Goal: Task Accomplishment & Management: Manage account settings

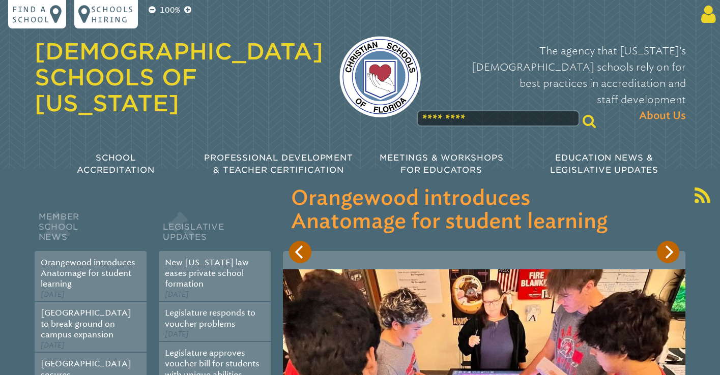
type input "**********"
click at [696, 17] on p at bounding box center [636, 14] width 167 height 20
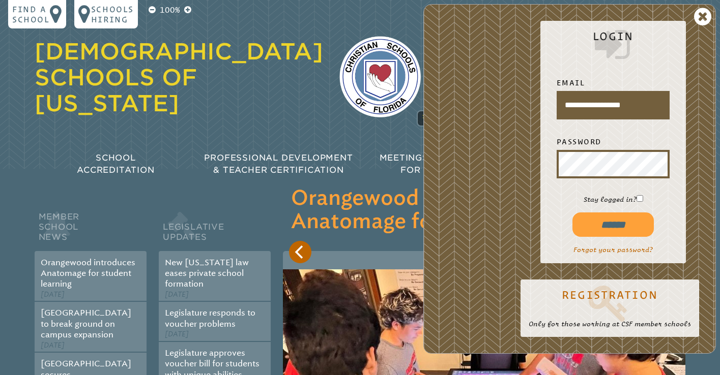
click at [615, 216] on input "******" at bounding box center [612, 225] width 81 height 24
type input "**********"
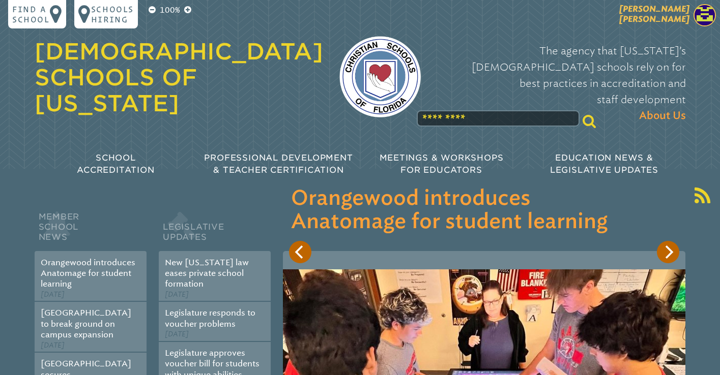
click at [689, 20] on p "[PERSON_NAME] [PERSON_NAME]" at bounding box center [636, 16] width 167 height 25
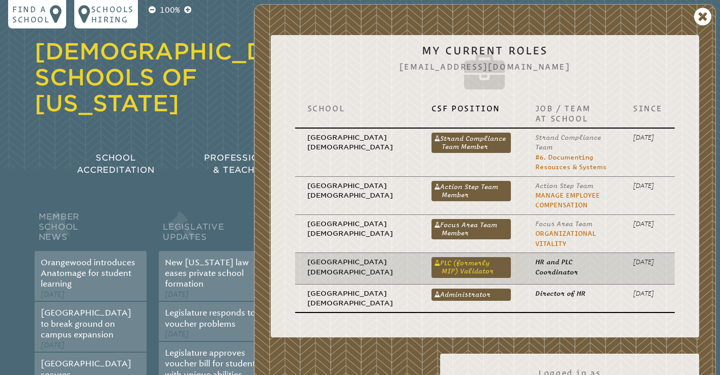
click at [431, 268] on link "PLC (formerly MIP) Validator" at bounding box center [470, 267] width 79 height 20
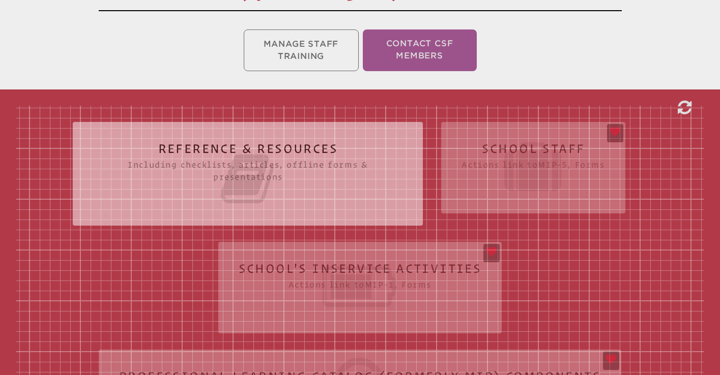
scroll to position [224, 0]
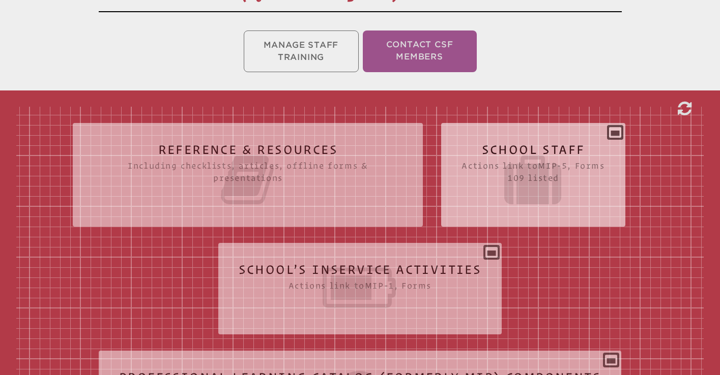
click at [535, 171] on icon at bounding box center [532, 180] width 143 height 57
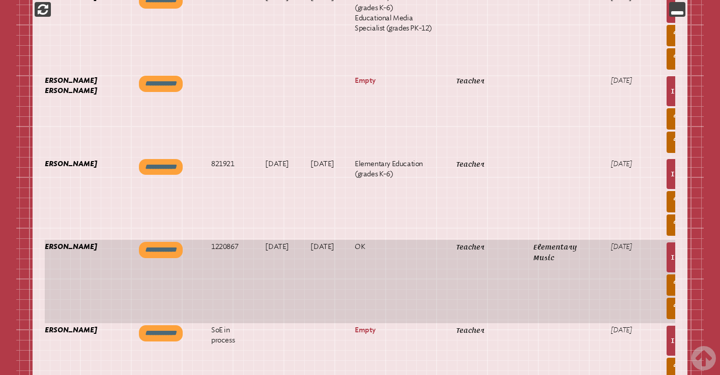
scroll to position [0, 47]
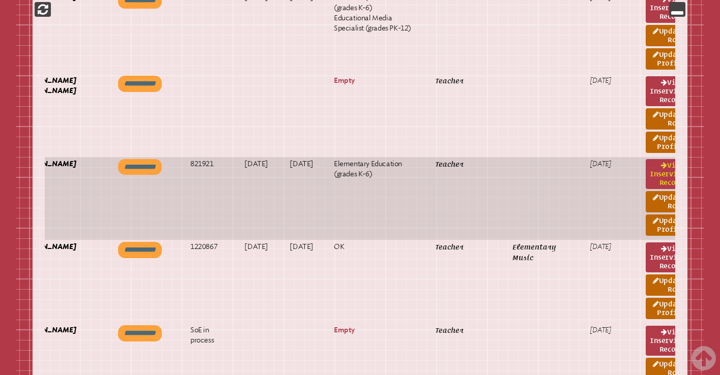
click at [645, 183] on link "View inservice record" at bounding box center [666, 174] width 42 height 30
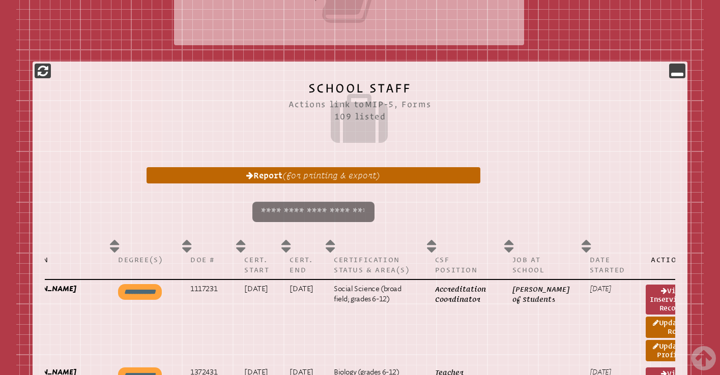
scroll to position [348, 0]
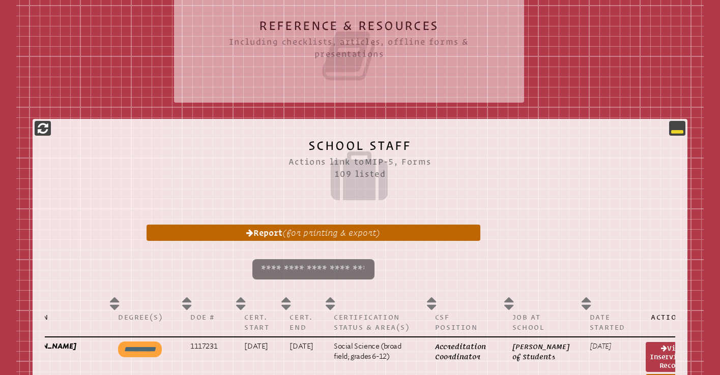
click at [675, 127] on icon at bounding box center [677, 128] width 12 height 12
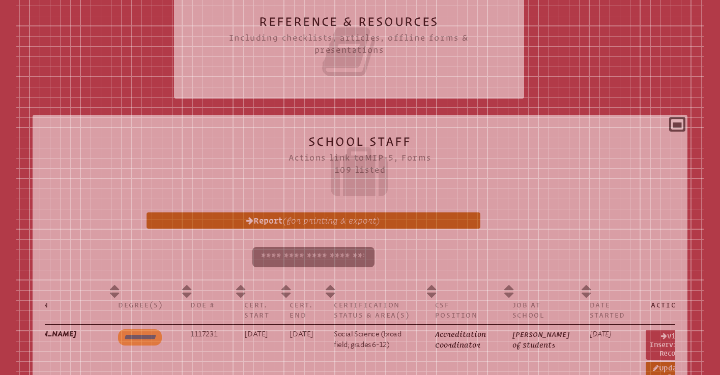
scroll to position [352, 0]
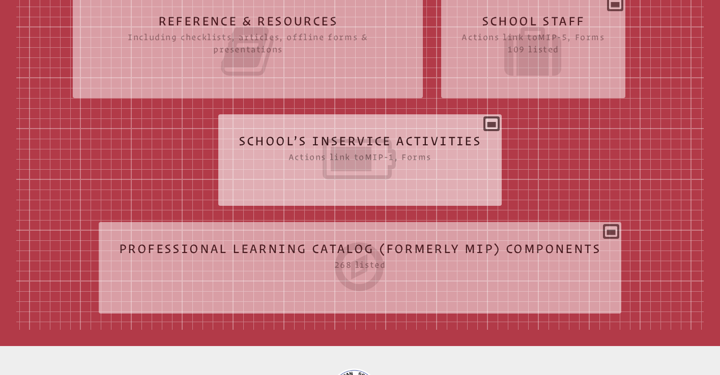
click at [416, 135] on icon at bounding box center [359, 159] width 243 height 57
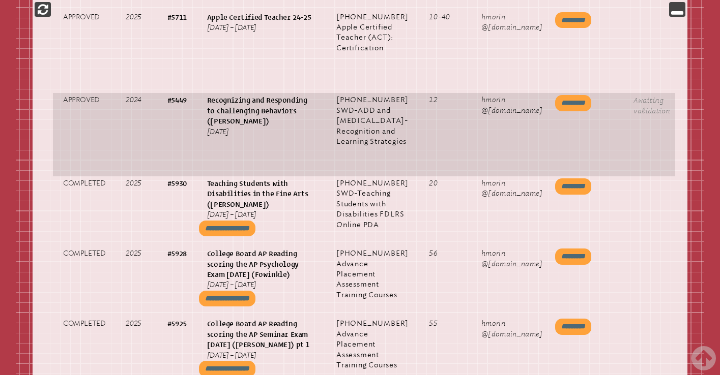
scroll to position [0, 96]
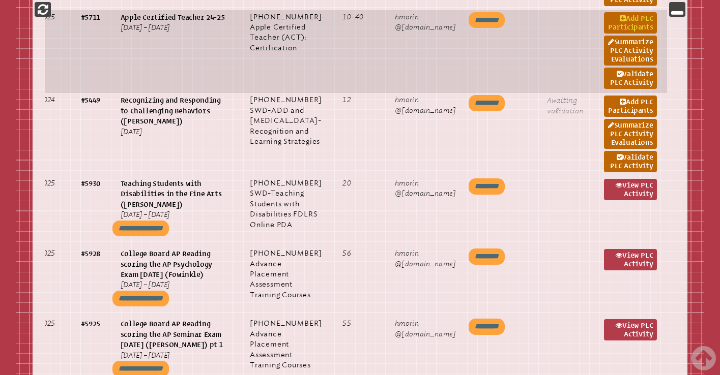
click at [632, 34] on link "Add PLC Participants" at bounding box center [630, 22] width 53 height 21
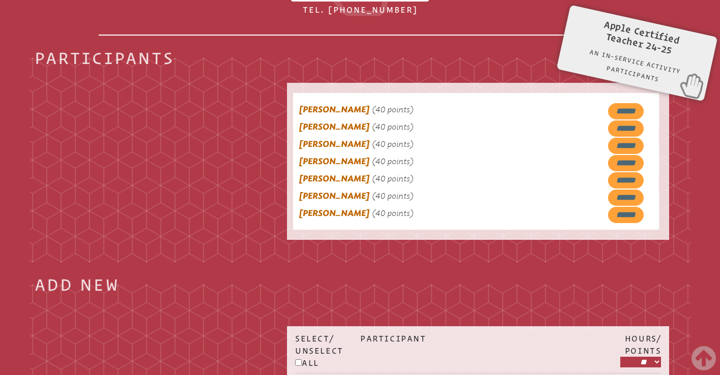
scroll to position [418, 0]
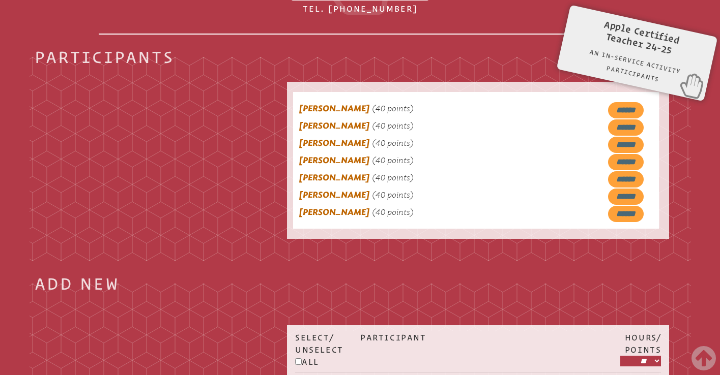
scroll to position [1089, 0]
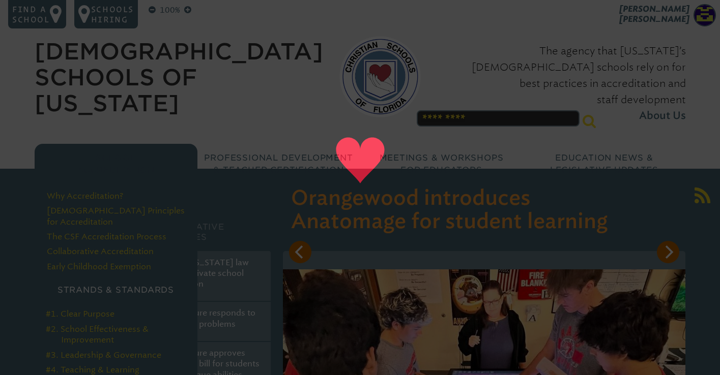
click at [136, 144] on div "School Accreditation" at bounding box center [116, 164] width 163 height 41
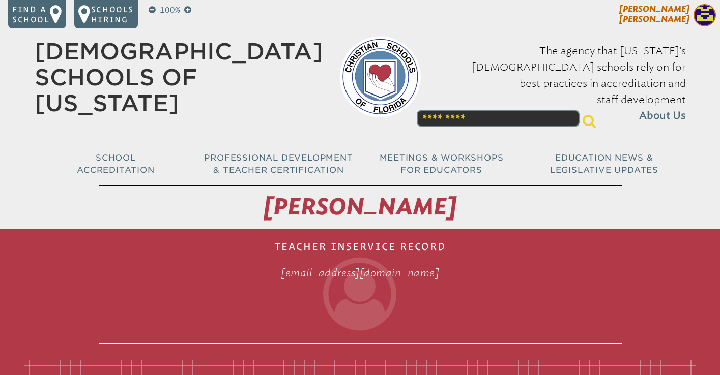
click at [692, 18] on p "[PERSON_NAME] [PERSON_NAME]" at bounding box center [636, 16] width 167 height 25
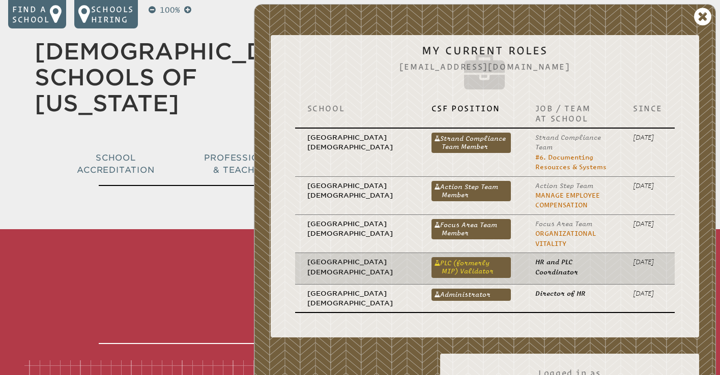
click at [441, 268] on link "PLC (formerly MIP) Validator" at bounding box center [470, 267] width 79 height 20
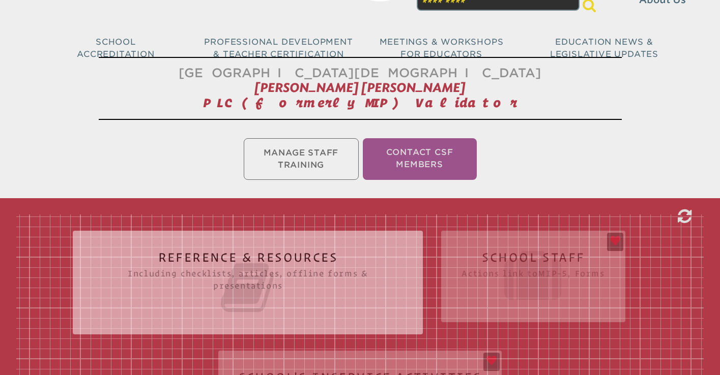
scroll to position [436, 0]
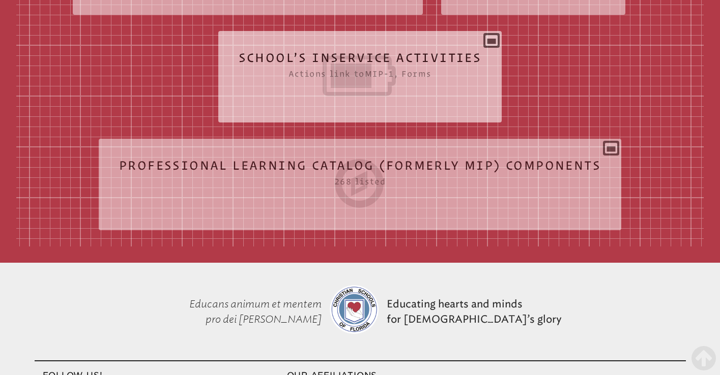
click at [357, 72] on icon at bounding box center [359, 75] width 243 height 57
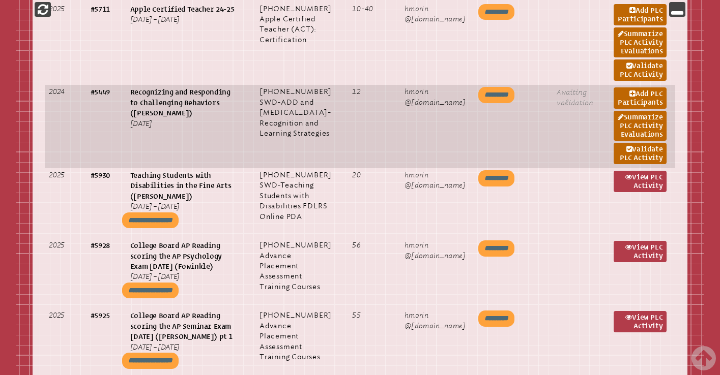
scroll to position [1098, 0]
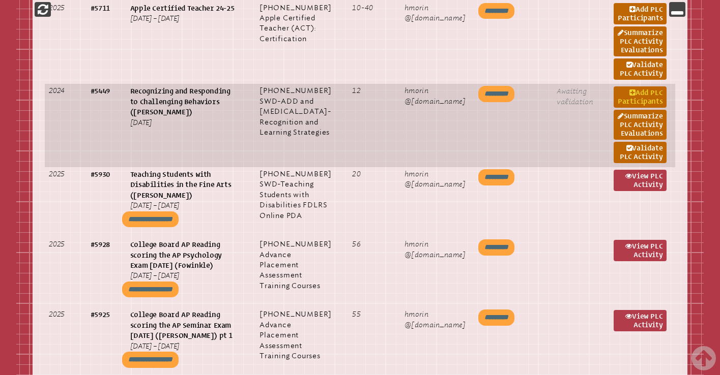
click at [648, 108] on link "Add PLC Participants" at bounding box center [639, 96] width 53 height 21
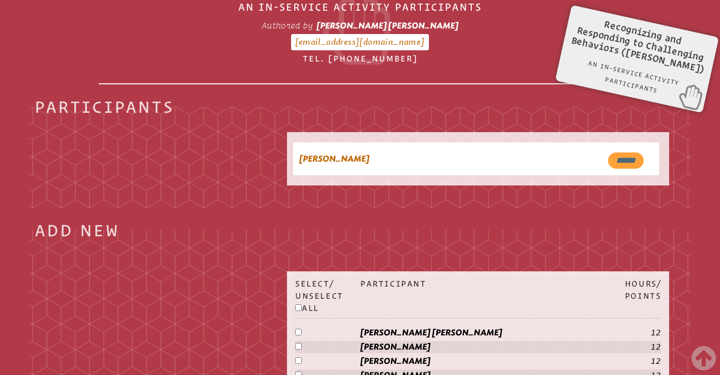
scroll to position [396, 0]
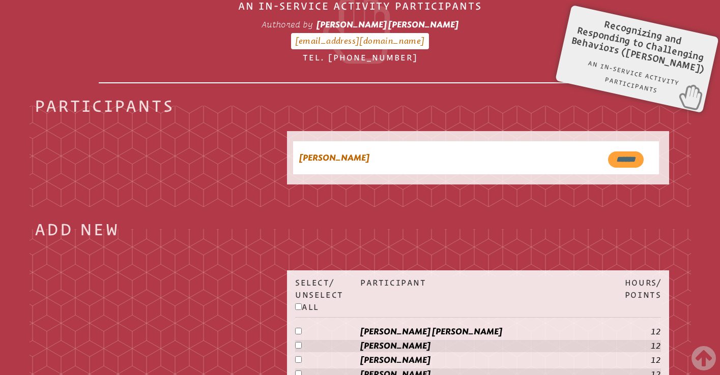
scroll to position [1098, 0]
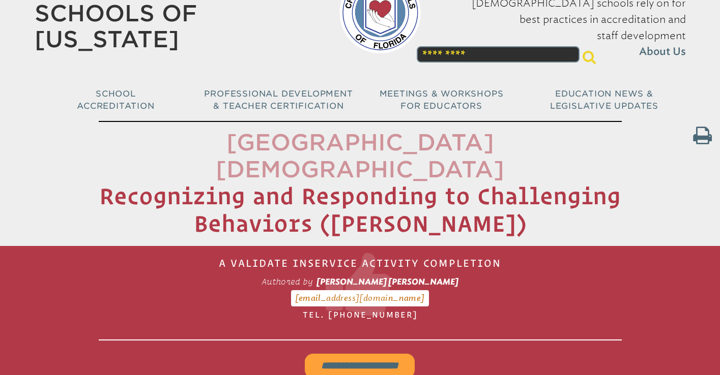
scroll to position [186, 0]
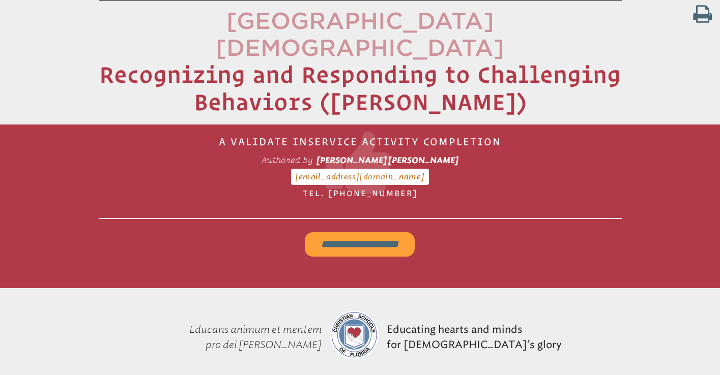
click at [349, 232] on input "**********" at bounding box center [360, 244] width 110 height 24
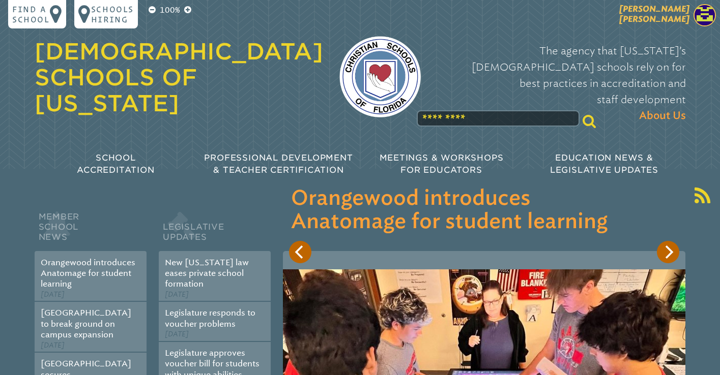
click at [674, 10] on span "[PERSON_NAME] [PERSON_NAME]" at bounding box center [654, 14] width 70 height 20
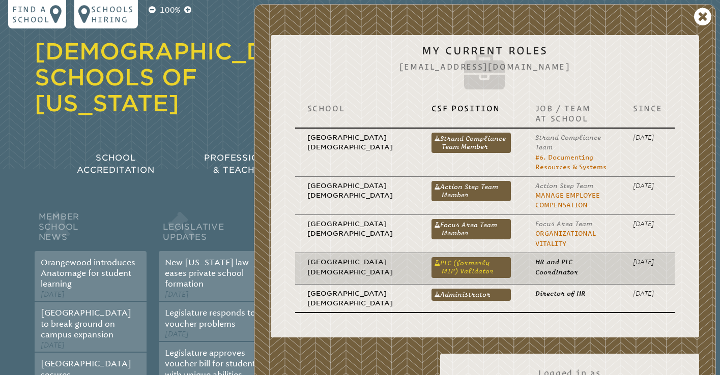
click at [440, 267] on link "PLC (formerly MIP) Validator" at bounding box center [470, 267] width 79 height 20
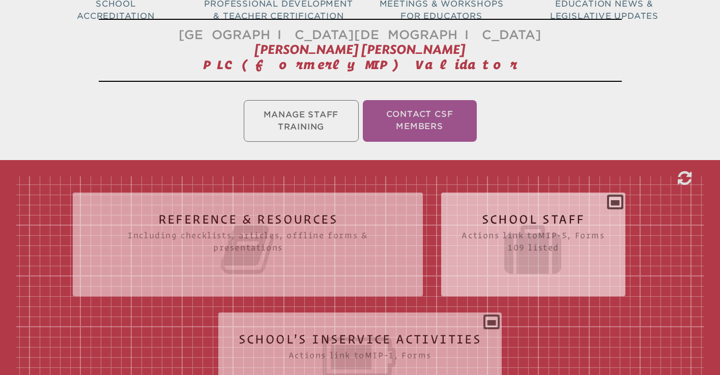
scroll to position [202, 0]
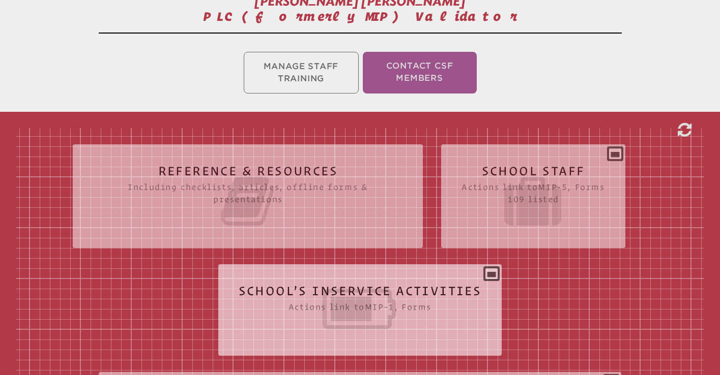
click at [404, 306] on icon at bounding box center [359, 309] width 243 height 57
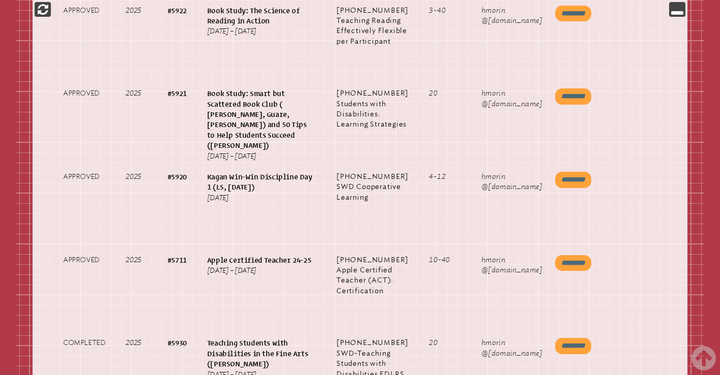
scroll to position [0, 85]
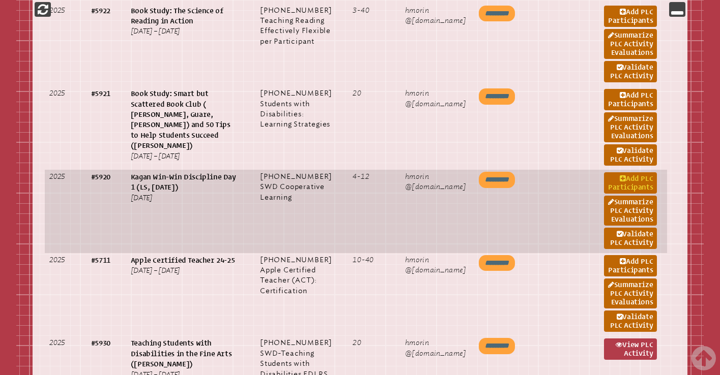
click at [629, 194] on link "Add PLC Participants" at bounding box center [630, 182] width 53 height 21
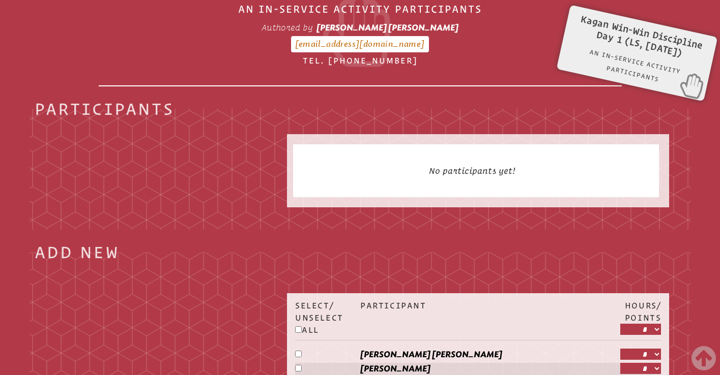
scroll to position [485, 0]
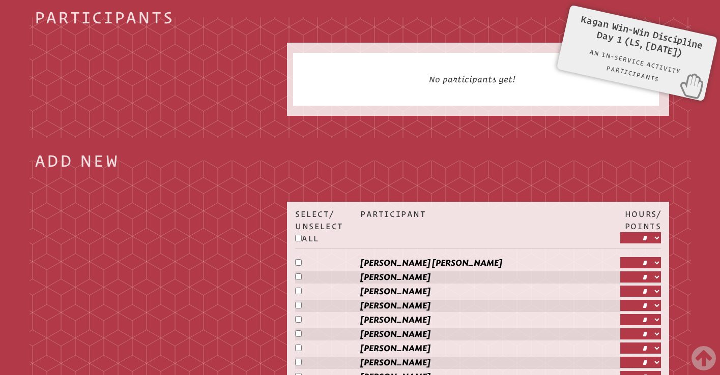
click at [653, 244] on select "* * * * * * ** ** **" at bounding box center [640, 237] width 41 height 11
click at [620, 232] on select "* * * * * * ** ** **" at bounding box center [640, 237] width 41 height 11
click at [655, 241] on select "* * * * * * ** ** **" at bounding box center [640, 237] width 41 height 11
select select "*"
click at [620, 232] on select "* * * * * * ** ** **" at bounding box center [640, 237] width 41 height 11
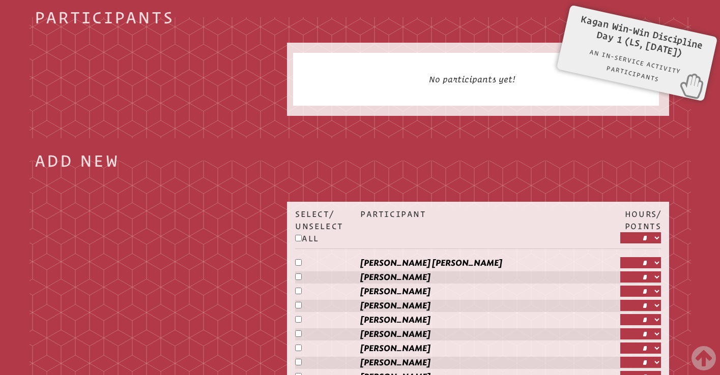
select select "*"
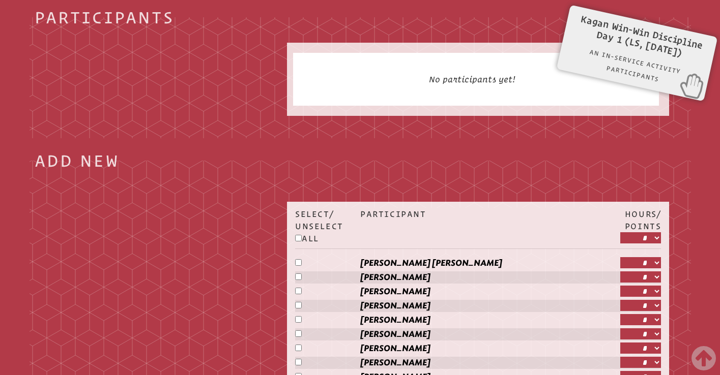
select select "*"
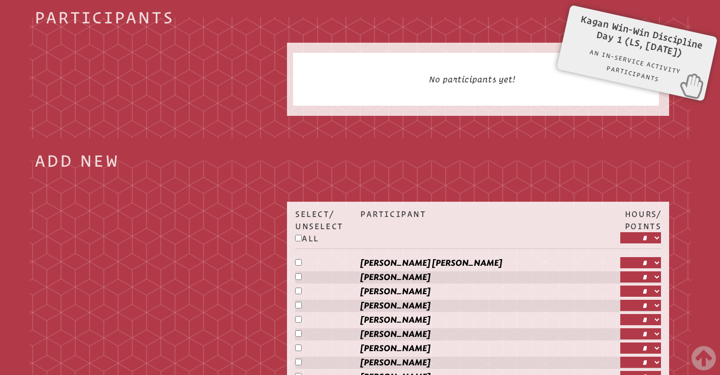
select select "*"
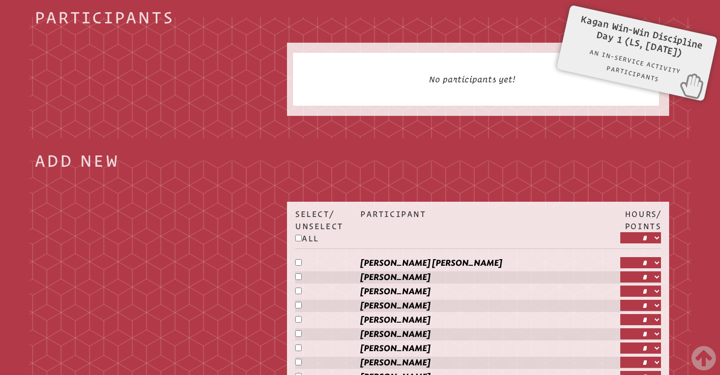
select select "*"
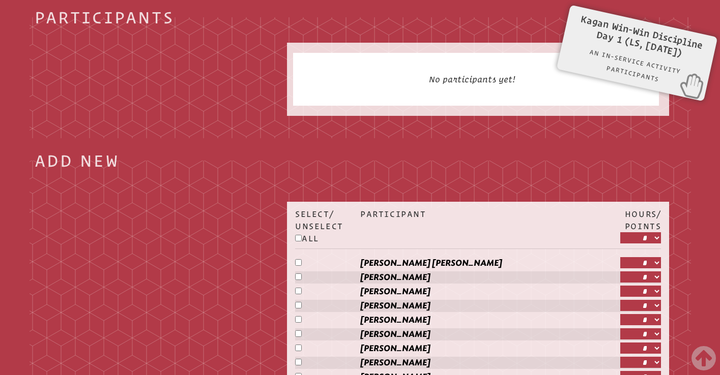
select select "*"
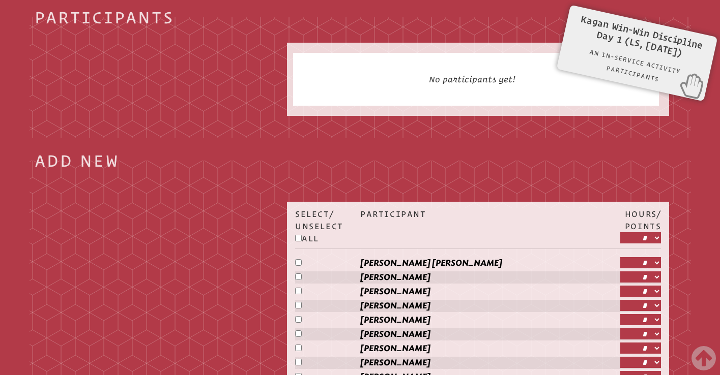
select select "*"
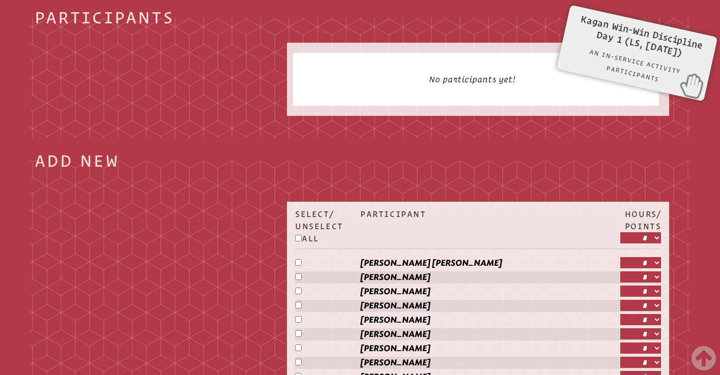
select select "*"
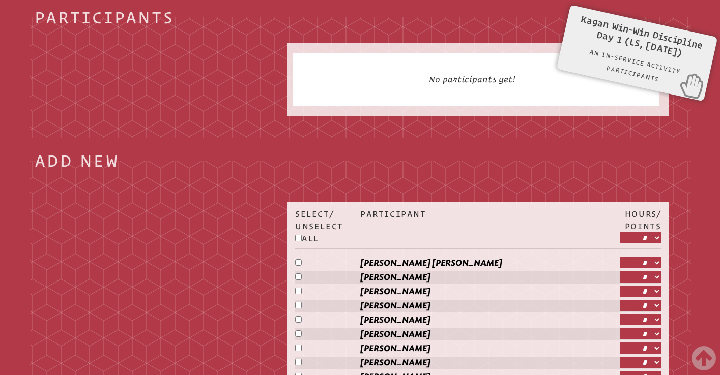
select select "*"
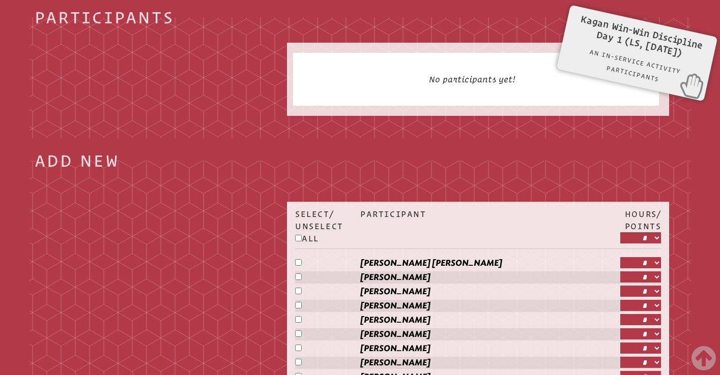
select select "*"
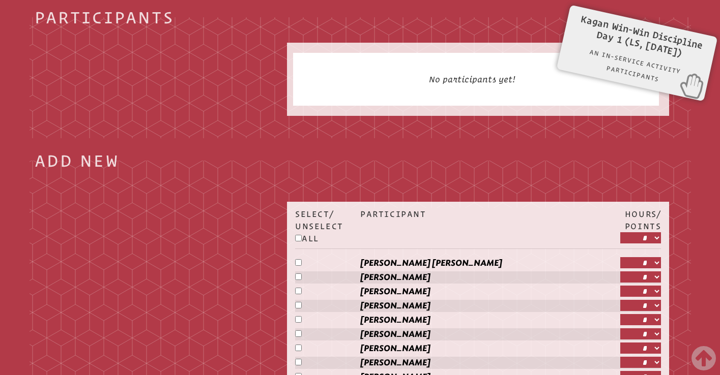
select select "*"
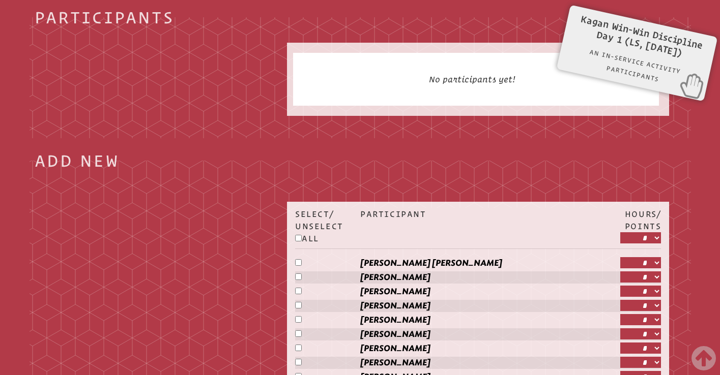
select select "*"
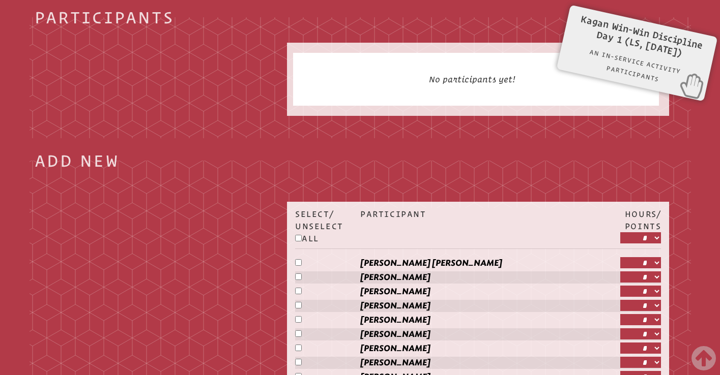
select select "*"
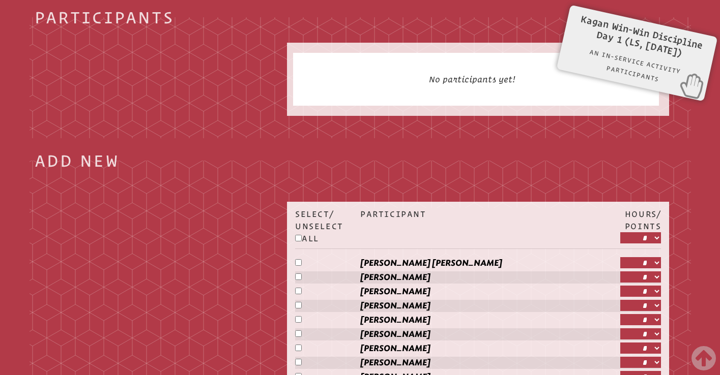
select select "*"
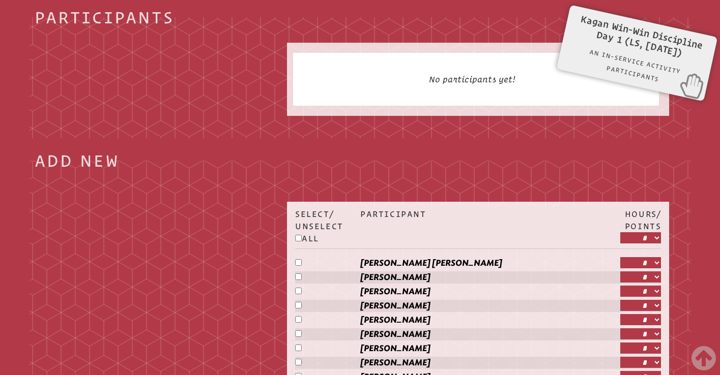
select select "*"
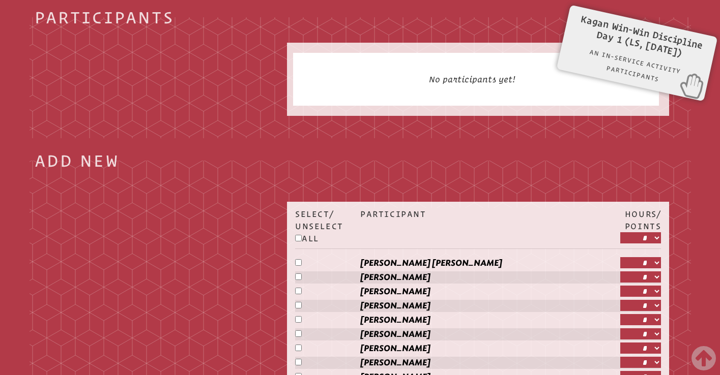
select select "*"
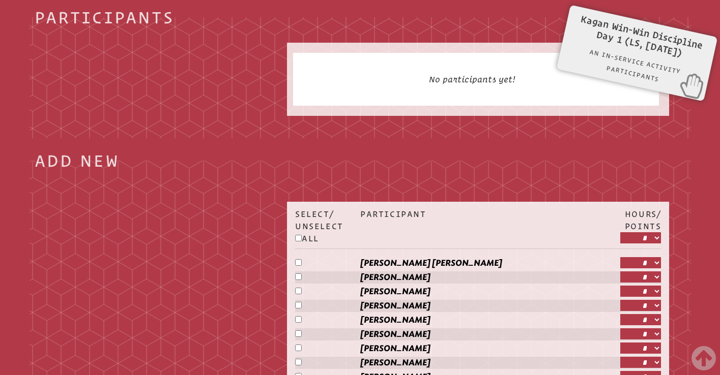
select select "*"
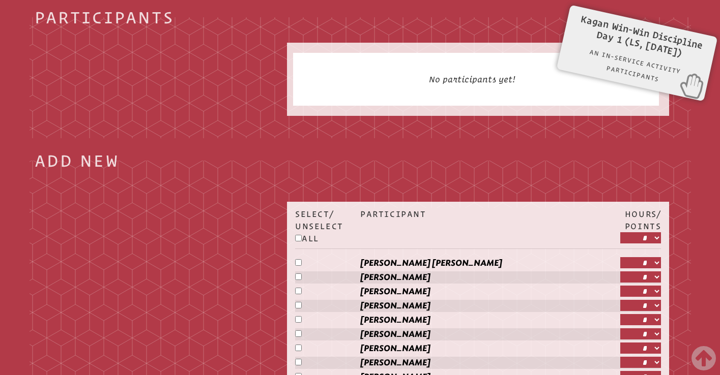
select select "*"
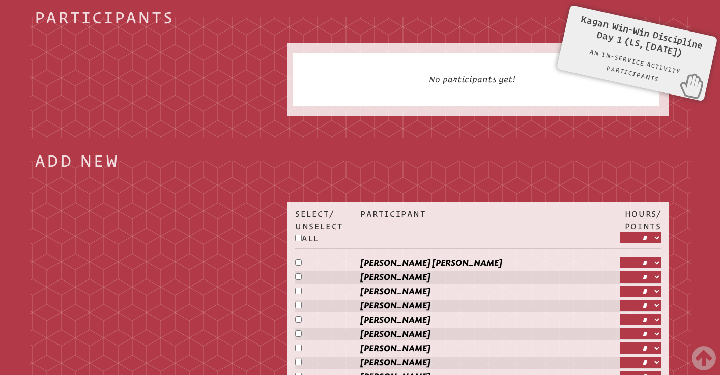
select select "*"
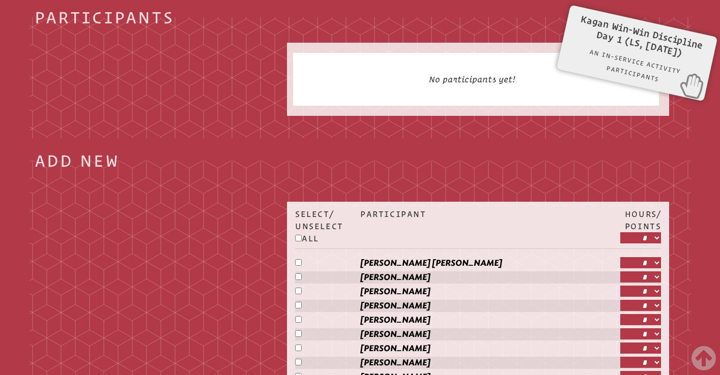
select select "*"
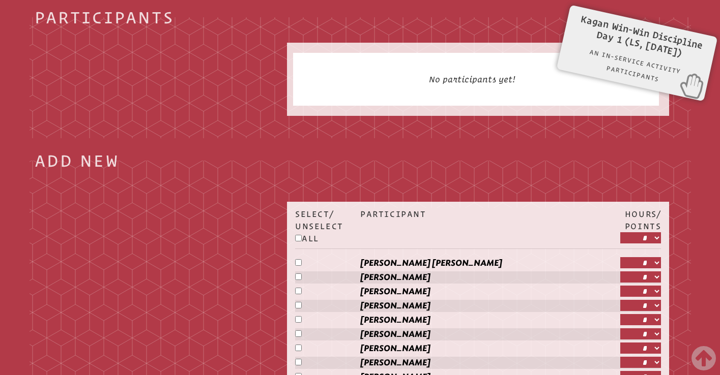
select select "*"
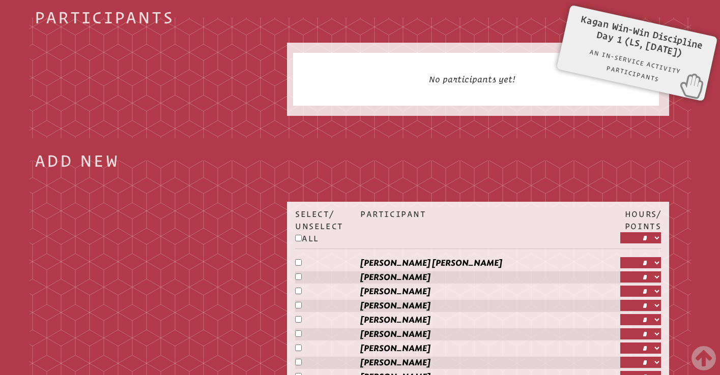
select select "*"
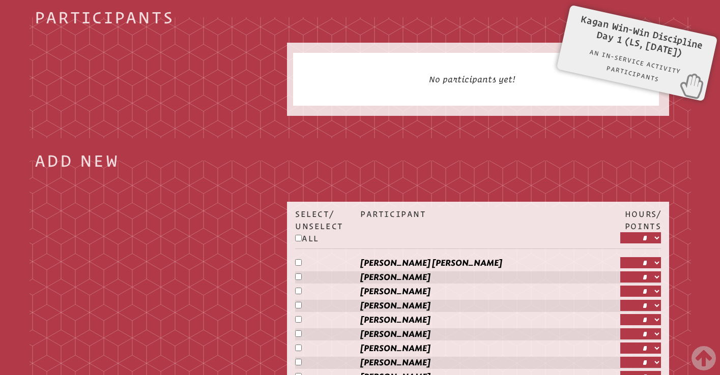
select select "*"
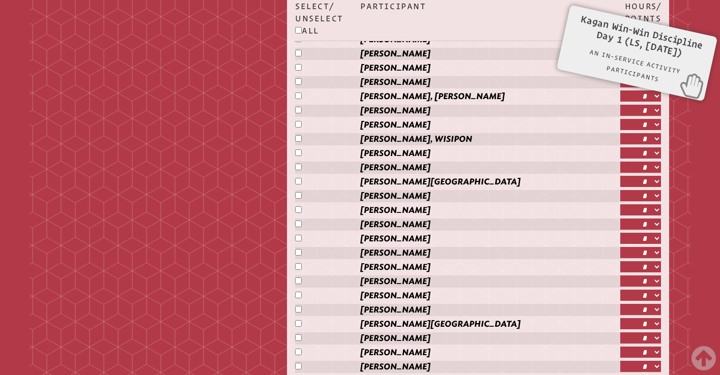
scroll to position [925, 0]
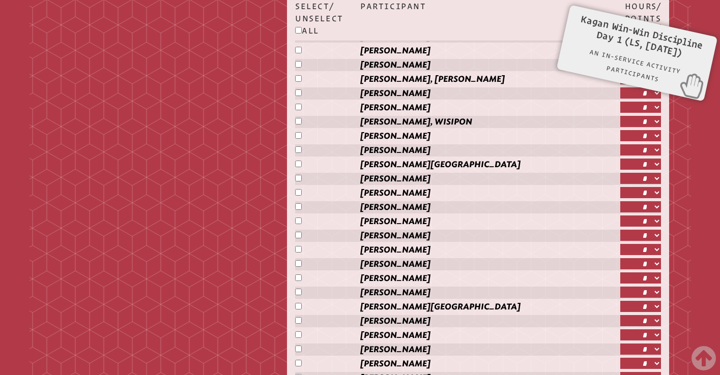
click at [300, 296] on p at bounding box center [327, 293] width 65 height 12
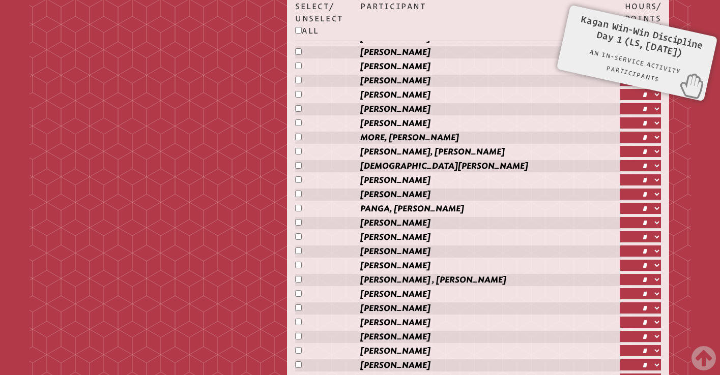
scroll to position [1536, 0]
click at [297, 346] on p at bounding box center [327, 351] width 65 height 12
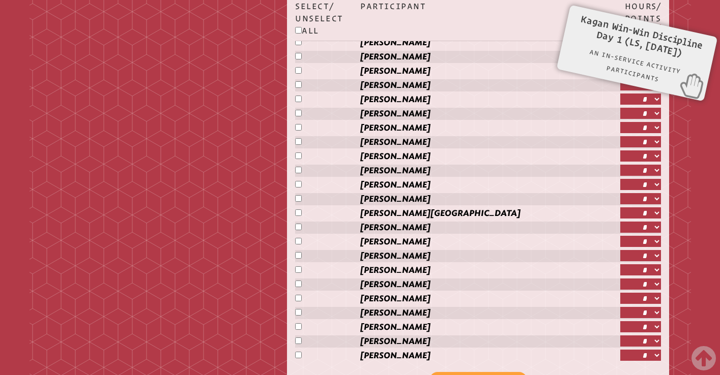
scroll to position [1996, 0]
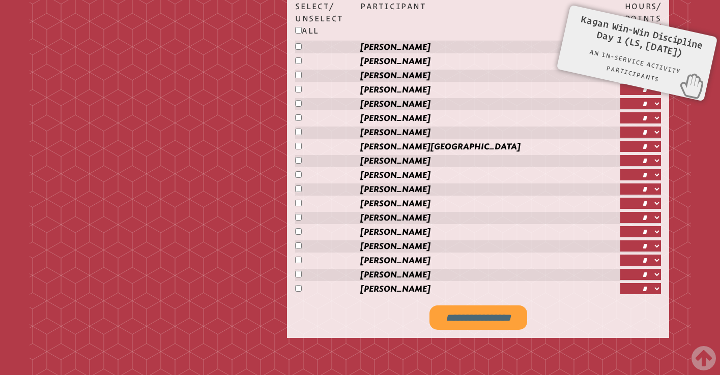
click at [474, 322] on input "**********" at bounding box center [478, 318] width 98 height 24
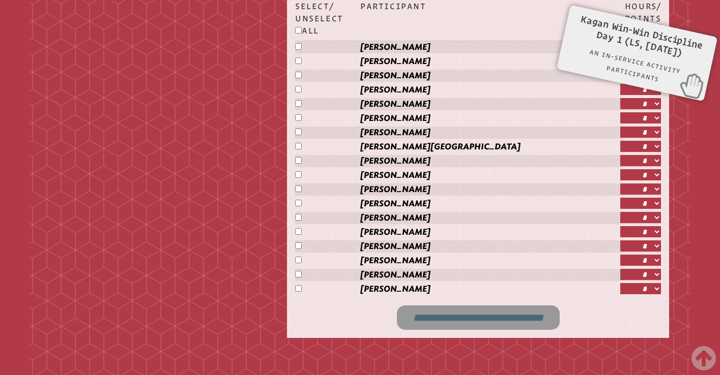
type input "**********"
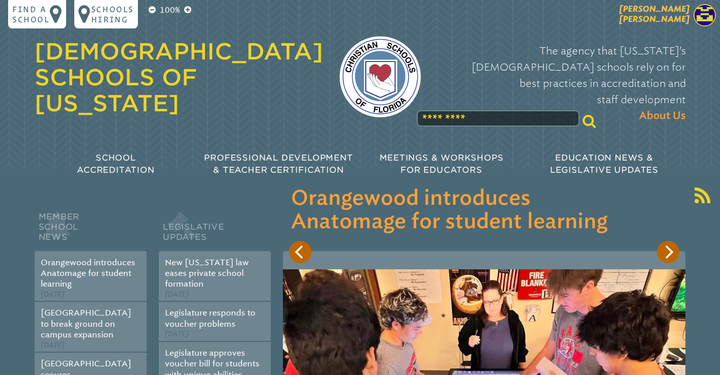
click at [674, 18] on span "[PERSON_NAME] [PERSON_NAME]" at bounding box center [654, 14] width 70 height 20
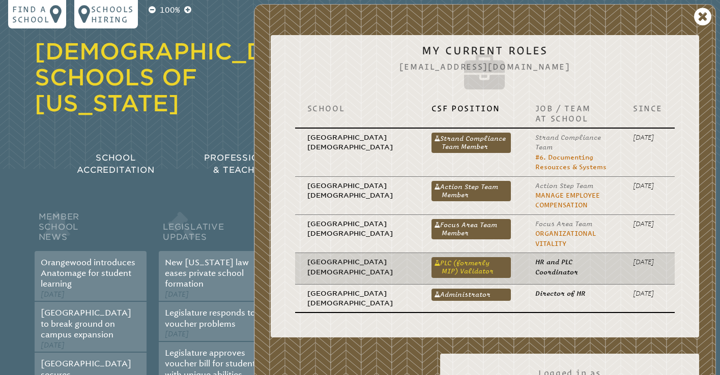
click at [437, 268] on link "PLC (formerly MIP) Validator" at bounding box center [470, 267] width 79 height 20
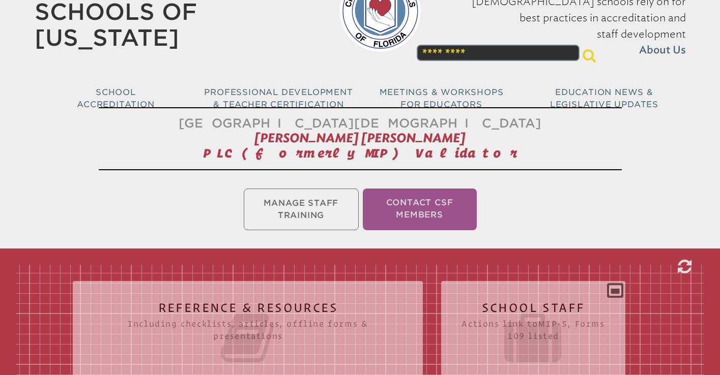
scroll to position [82, 0]
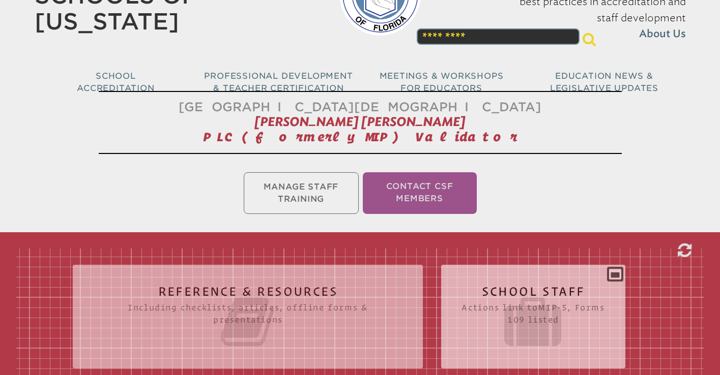
click at [531, 274] on div "School Staff Actions link to mip-5 , Forms 109 listed Report (for printing & ex…" at bounding box center [533, 312] width 184 height 79
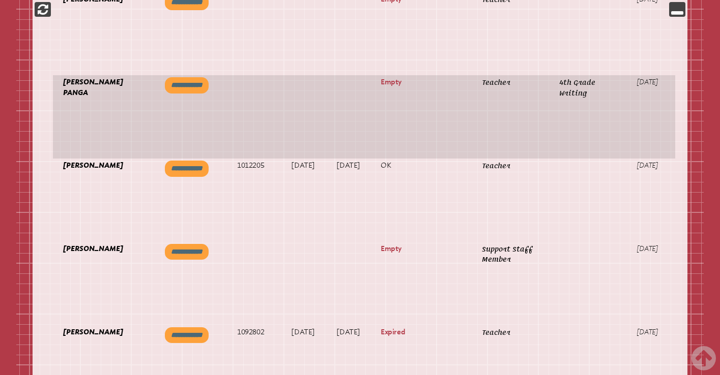
scroll to position [6359, 0]
